Goal: Information Seeking & Learning: Compare options

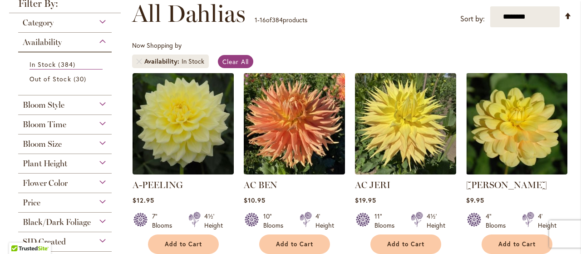
scroll to position [135, 0]
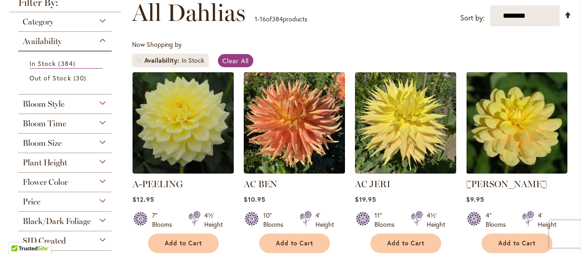
click at [103, 141] on div "Bloom Size" at bounding box center [65, 141] width 94 height 15
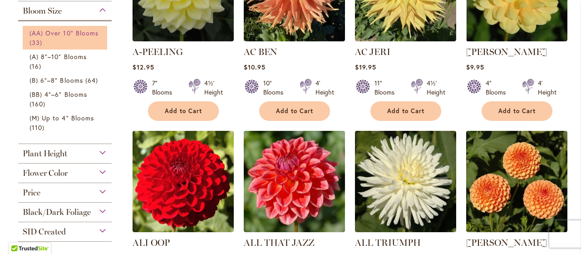
click at [57, 30] on span "(AA) Over 10" Blooms" at bounding box center [64, 33] width 69 height 9
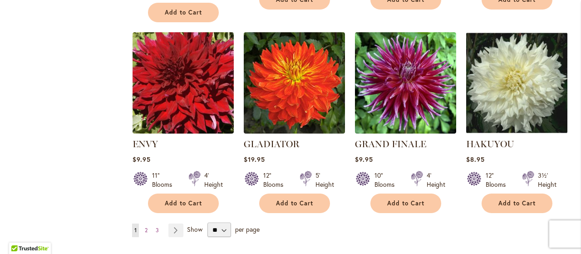
scroll to position [784, 0]
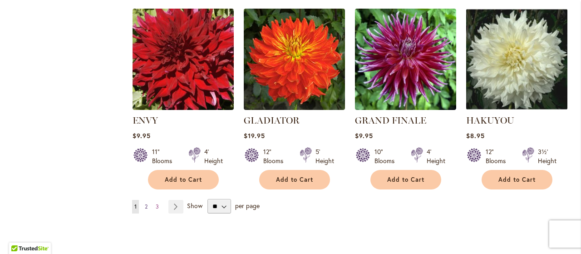
click at [145, 205] on span "2" at bounding box center [146, 206] width 3 height 7
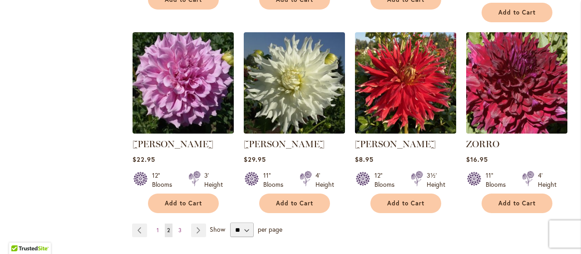
scroll to position [748, 0]
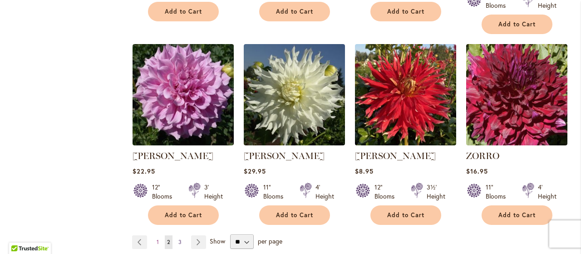
click at [180, 238] on span "3" at bounding box center [179, 241] width 3 height 7
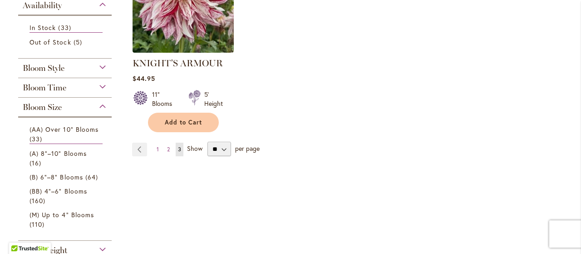
scroll to position [260, 0]
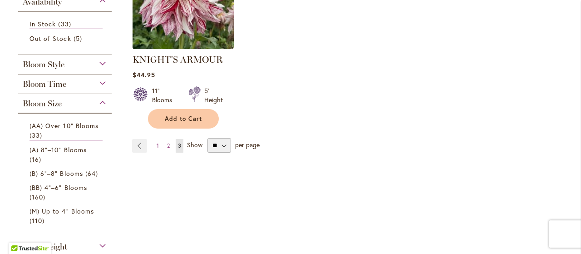
drag, startPoint x: 223, startPoint y: 146, endPoint x: 187, endPoint y: 151, distance: 36.6
click at [187, 151] on div "Show ** ** ** ** per page" at bounding box center [223, 145] width 73 height 15
click at [170, 145] on link "Page 2" at bounding box center [168, 146] width 7 height 14
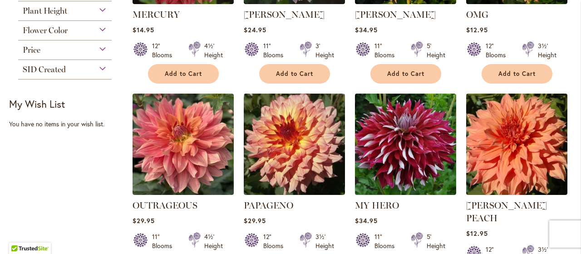
scroll to position [501, 0]
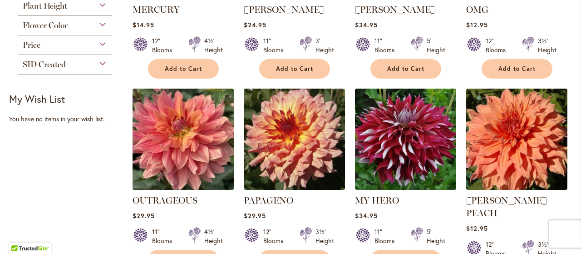
click at [175, 144] on img at bounding box center [183, 139] width 106 height 106
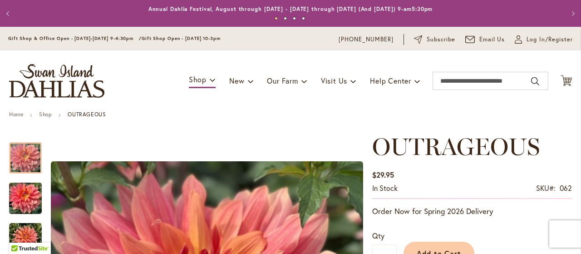
click at [9, 13] on button "Previous" at bounding box center [9, 14] width 18 height 18
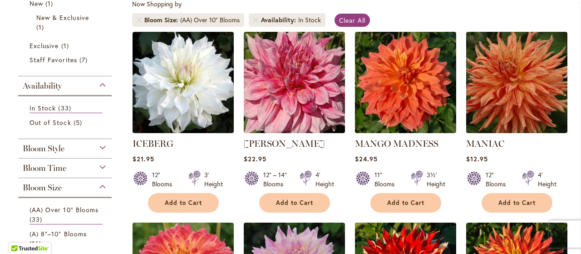
scroll to position [164, 0]
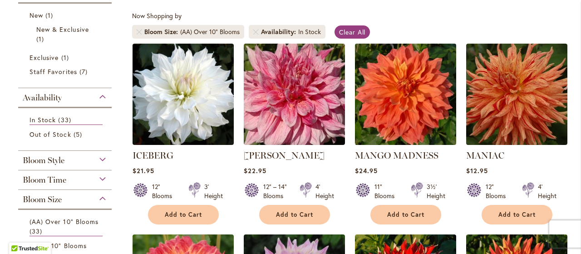
click at [398, 99] on img at bounding box center [405, 94] width 106 height 106
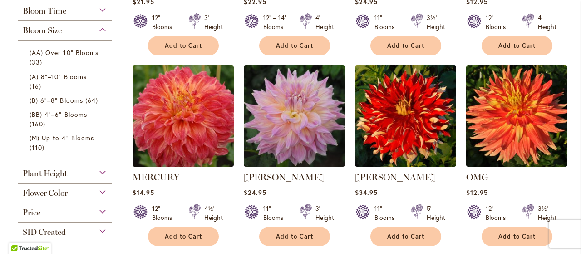
scroll to position [345, 0]
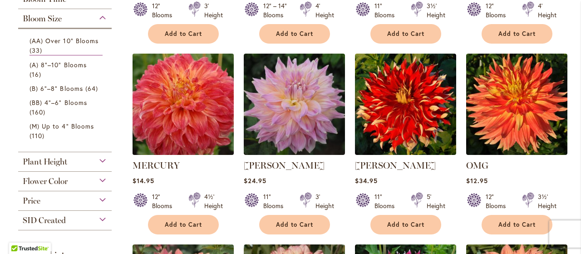
click at [188, 112] on img at bounding box center [183, 104] width 106 height 106
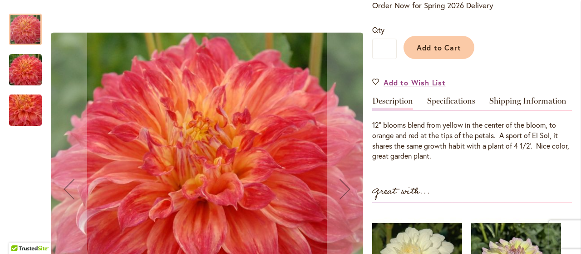
scroll to position [203, 0]
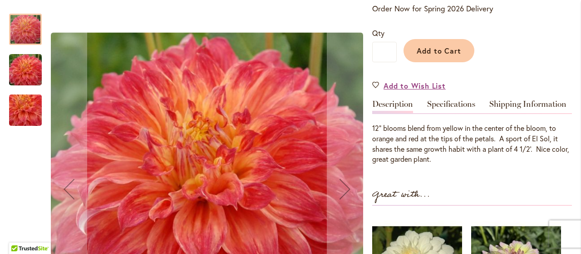
click at [26, 66] on img "Mercury" at bounding box center [25, 70] width 65 height 44
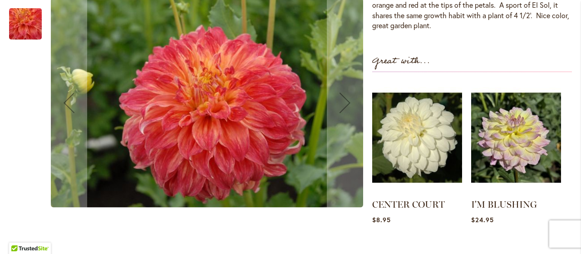
scroll to position [344, 0]
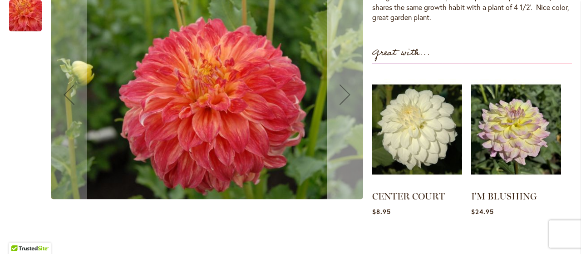
click at [346, 98] on div "Next" at bounding box center [345, 94] width 36 height 36
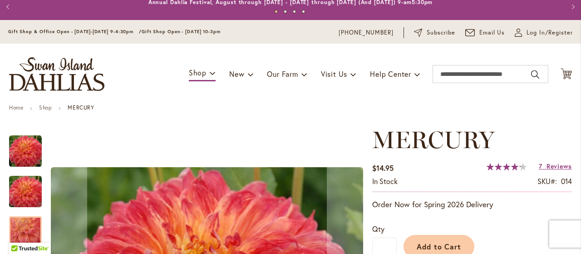
scroll to position [0, 0]
